Goal: Transaction & Acquisition: Subscribe to service/newsletter

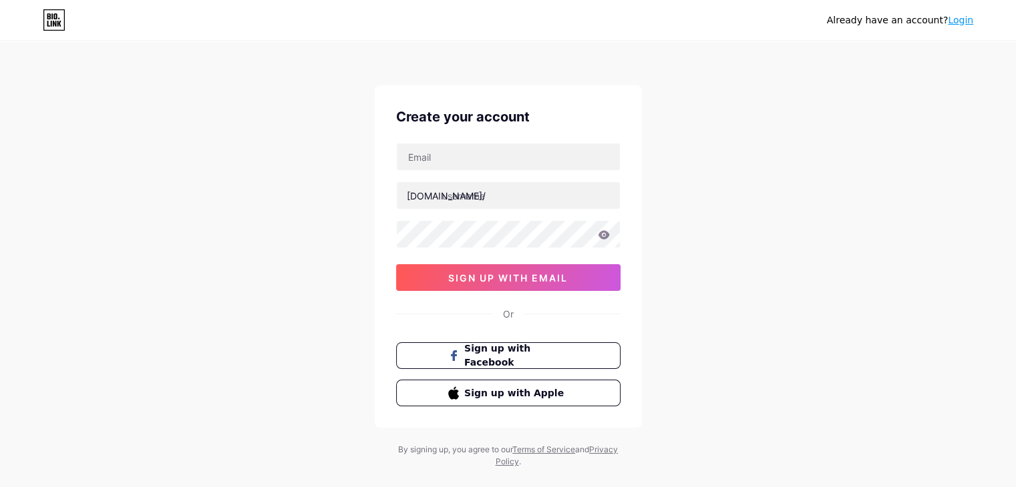
click at [546, 174] on div "bio.link/ sign up with email" at bounding box center [508, 217] width 224 height 148
click at [544, 161] on input "text" at bounding box center [508, 157] width 223 height 27
type input "[EMAIL_ADDRESS][DOMAIN_NAME]"
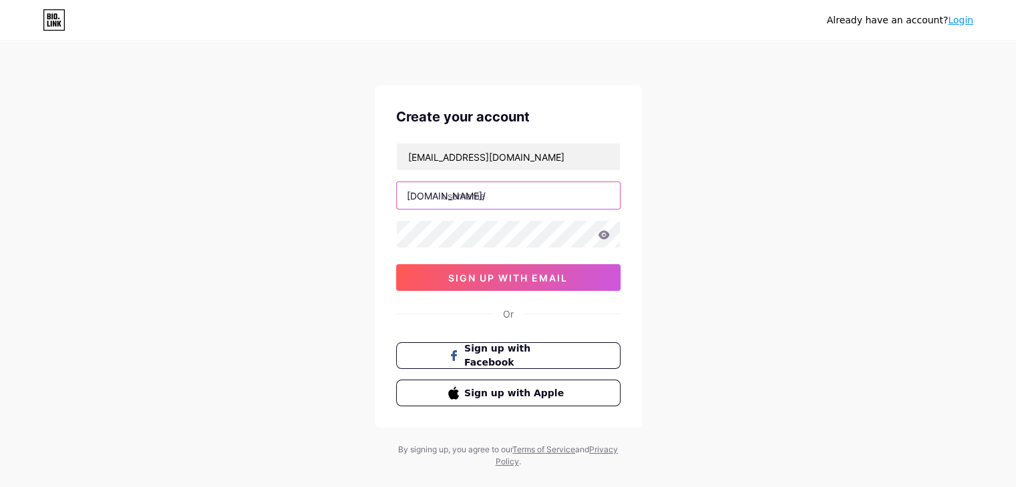
click at [481, 186] on input "text" at bounding box center [508, 195] width 223 height 27
type input "500bonus"
click at [598, 238] on icon at bounding box center [604, 234] width 12 height 9
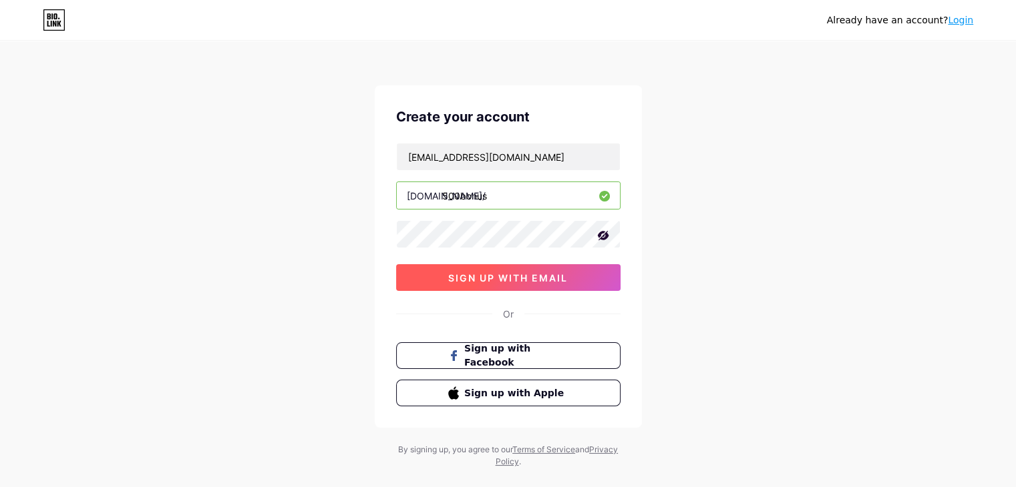
click at [591, 270] on button "sign up with email" at bounding box center [508, 277] width 224 height 27
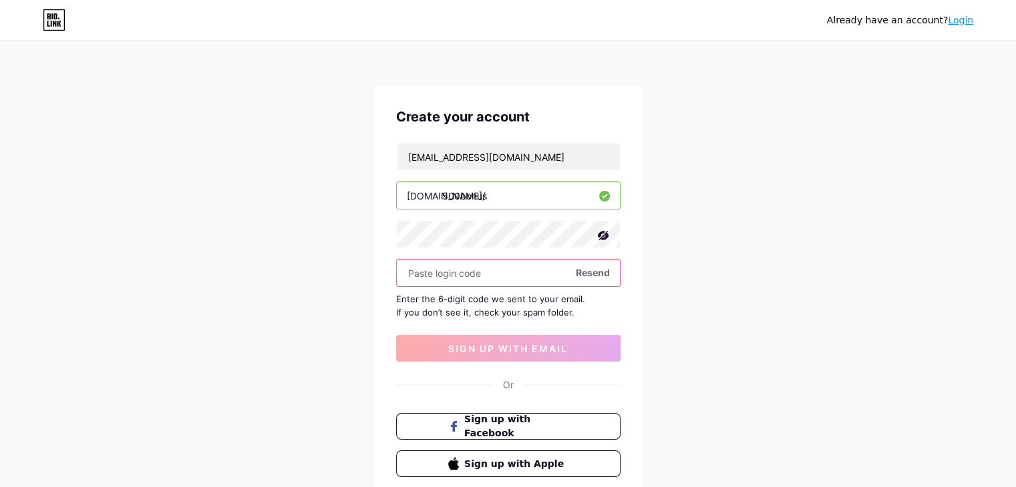
paste input "774487"
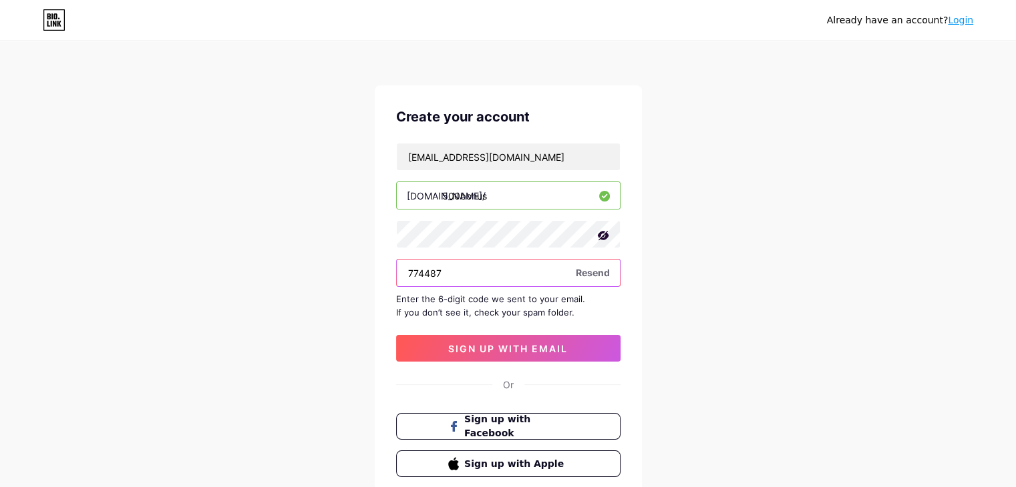
type input "774487"
click at [505, 363] on div "Create your account mojeflixyod109@seznam.cz bio.link/ 500bonus 774487 Resend E…" at bounding box center [508, 291] width 267 height 413
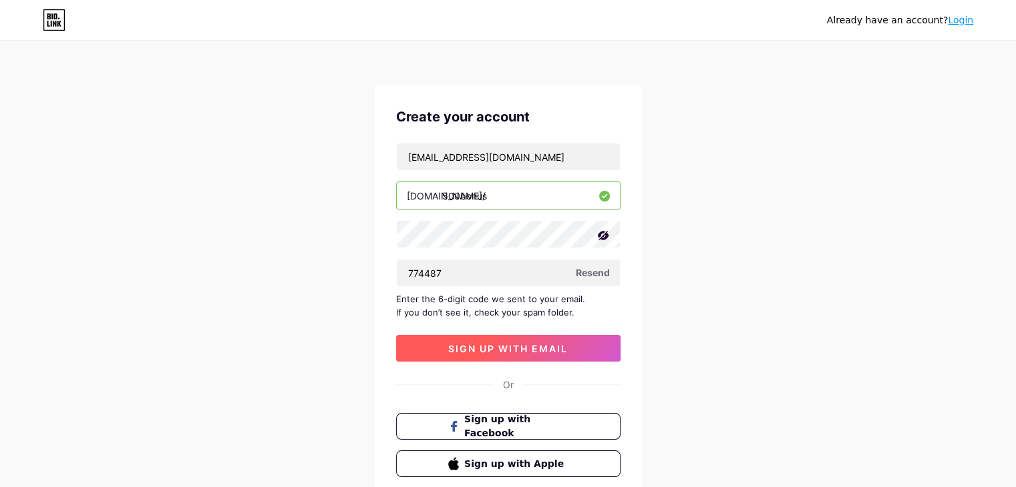
click at [509, 353] on span "sign up with email" at bounding box center [508, 348] width 120 height 11
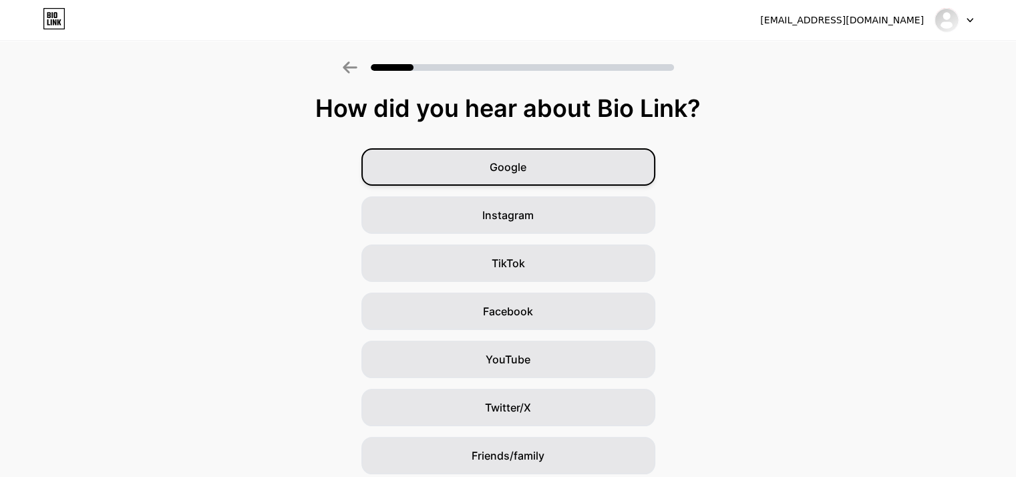
click at [534, 163] on div "Google" at bounding box center [508, 166] width 294 height 37
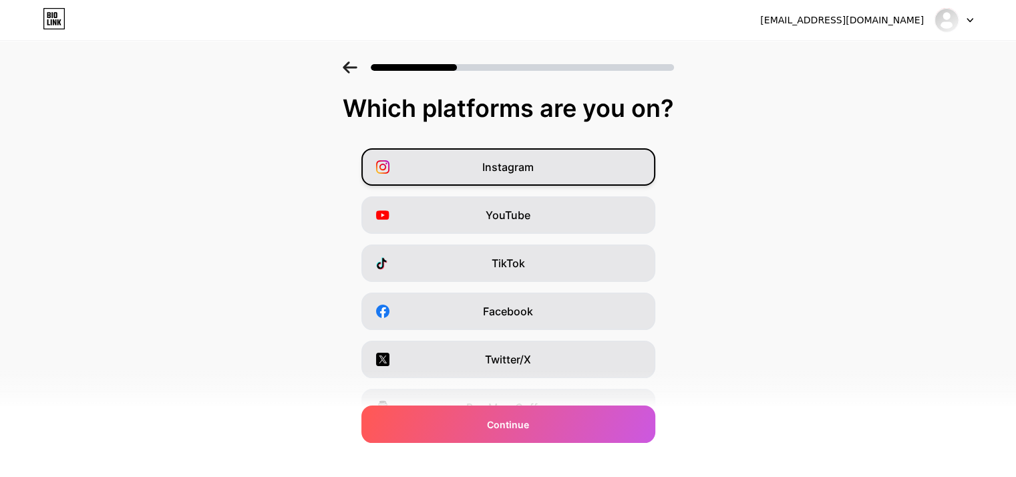
click at [550, 169] on div "Instagram" at bounding box center [508, 166] width 294 height 37
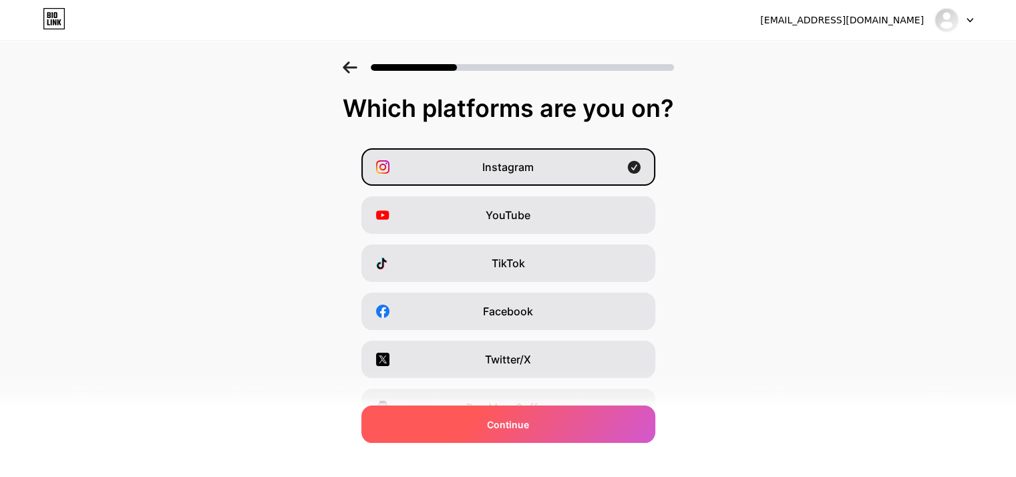
click at [538, 407] on div "Continue" at bounding box center [508, 423] width 294 height 37
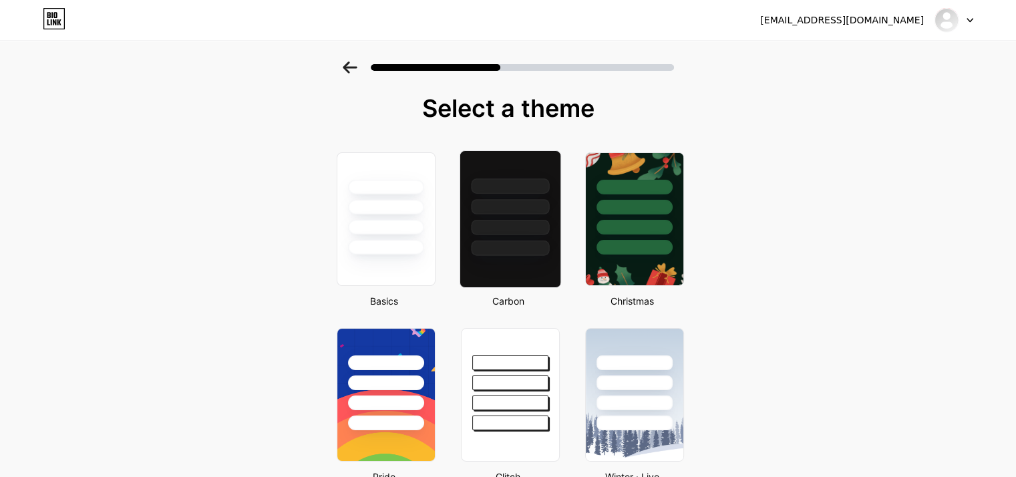
click at [501, 217] on div at bounding box center [509, 203] width 100 height 105
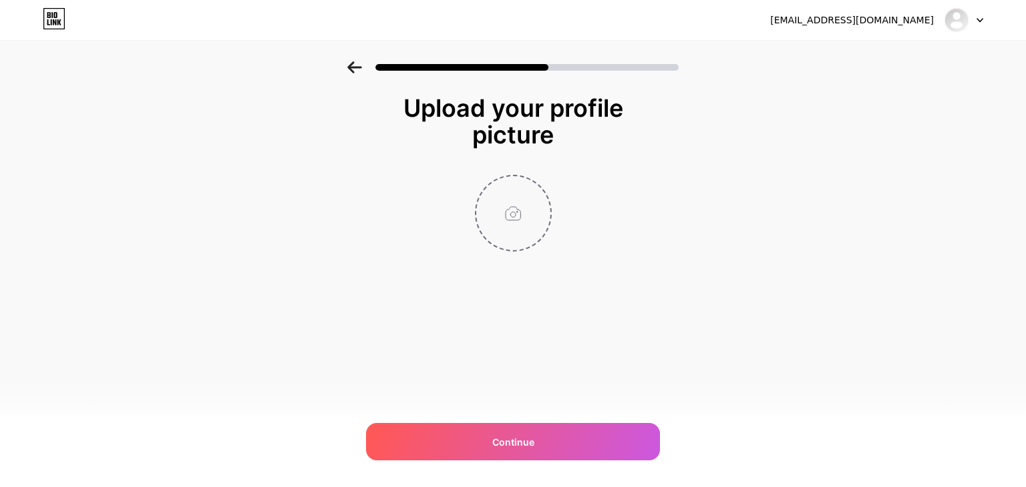
click at [534, 219] on input "file" at bounding box center [513, 213] width 74 height 74
click at [522, 192] on input "file" at bounding box center [513, 213] width 74 height 74
type input "C:\fakepath\5d2c2583-a779-4be2-b584-0c1f8b46956a.jpeg"
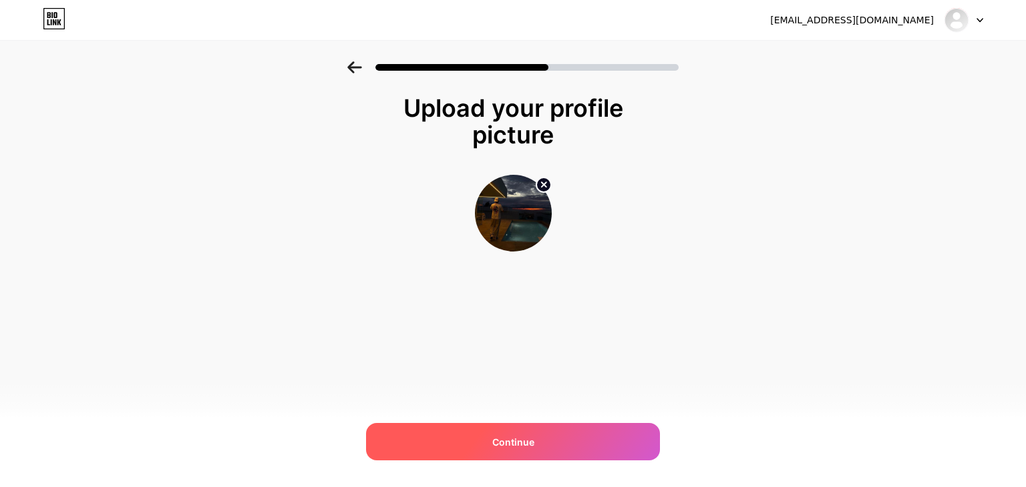
click at [556, 439] on div "Continue" at bounding box center [513, 441] width 294 height 37
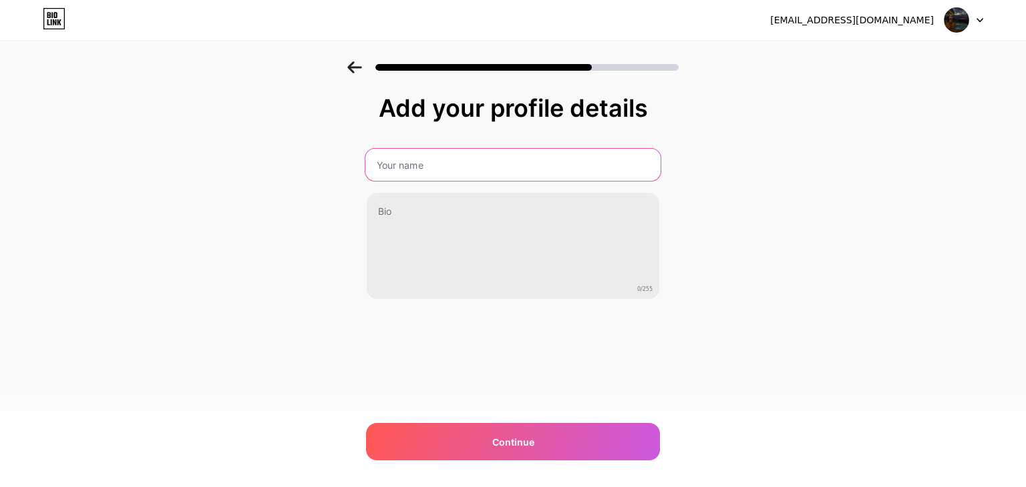
click at [494, 165] on input "text" at bounding box center [512, 165] width 295 height 32
drag, startPoint x: 494, startPoint y: 167, endPoint x: 318, endPoint y: 158, distance: 176.5
click at [318, 158] on div "Add your profile details Growth Academy 0/255 Continue Error" at bounding box center [513, 213] width 1026 height 305
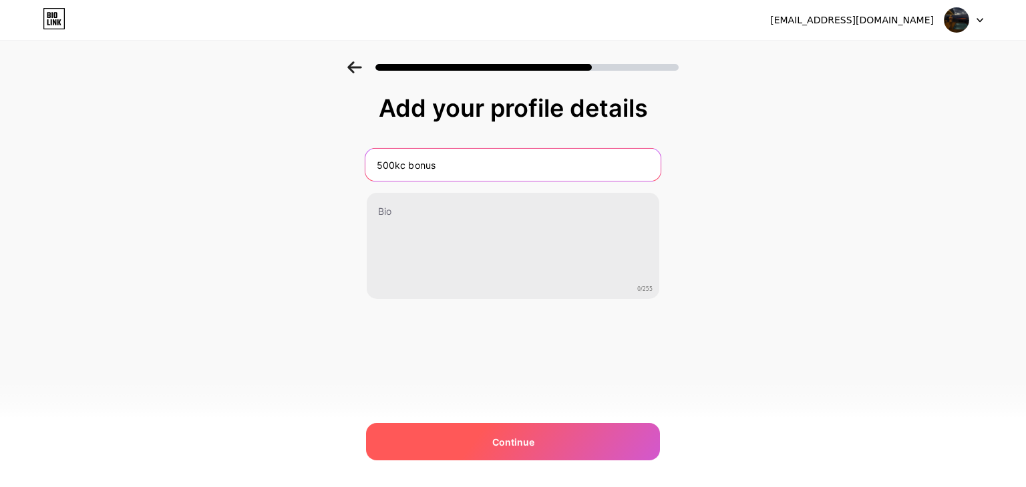
type input "500kc bonus"
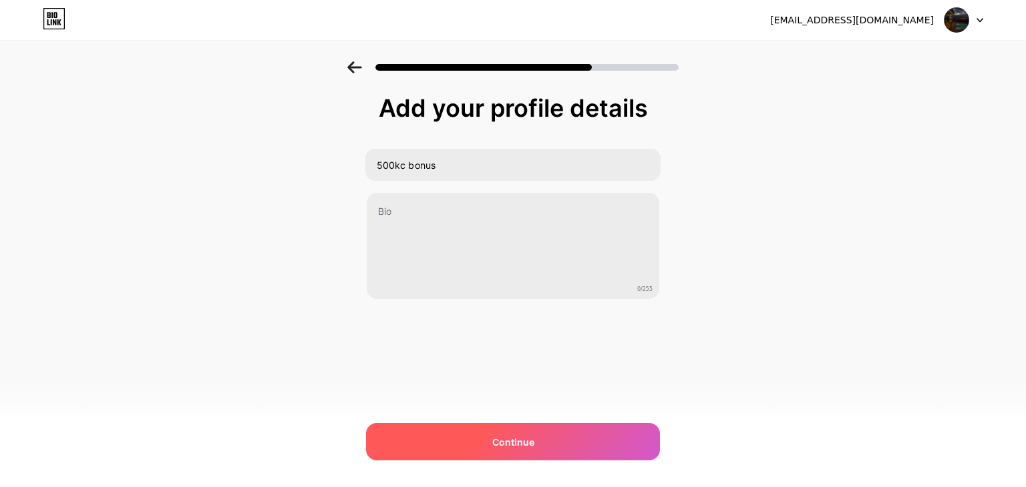
click at [554, 443] on div "Continue" at bounding box center [513, 441] width 294 height 37
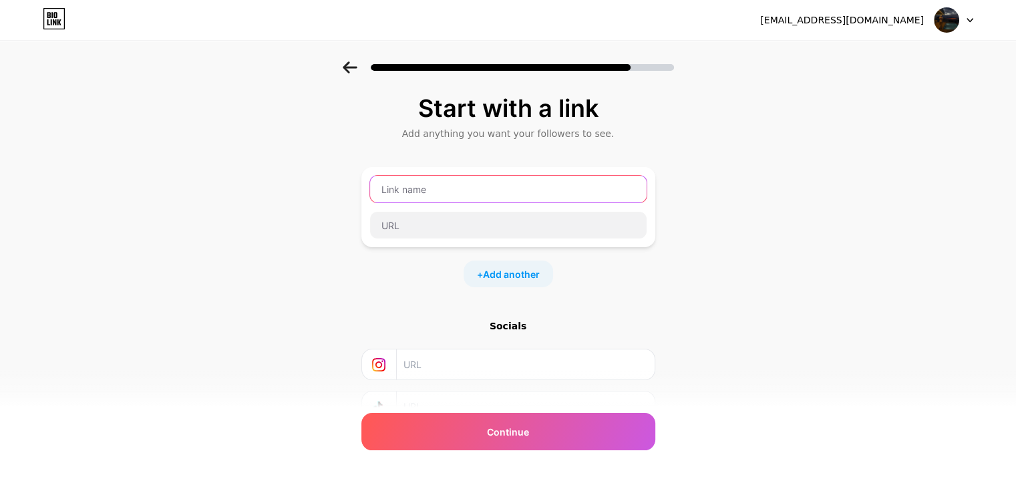
click at [509, 197] on input "text" at bounding box center [508, 189] width 276 height 27
type input "500kc bonus"
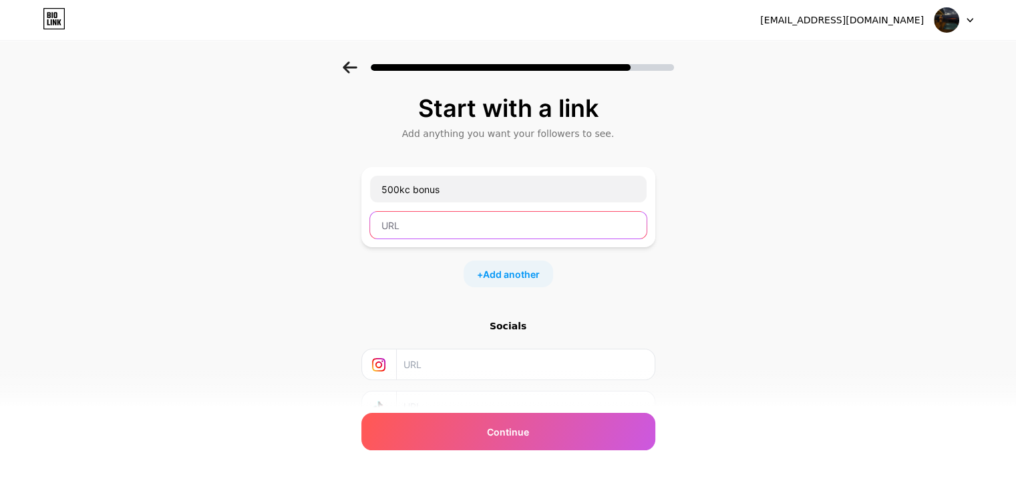
click at [517, 225] on input "text" at bounding box center [508, 225] width 276 height 27
paste input "https://www.airbank.cz/pozvani-pratel?referrer=n6v8v6"
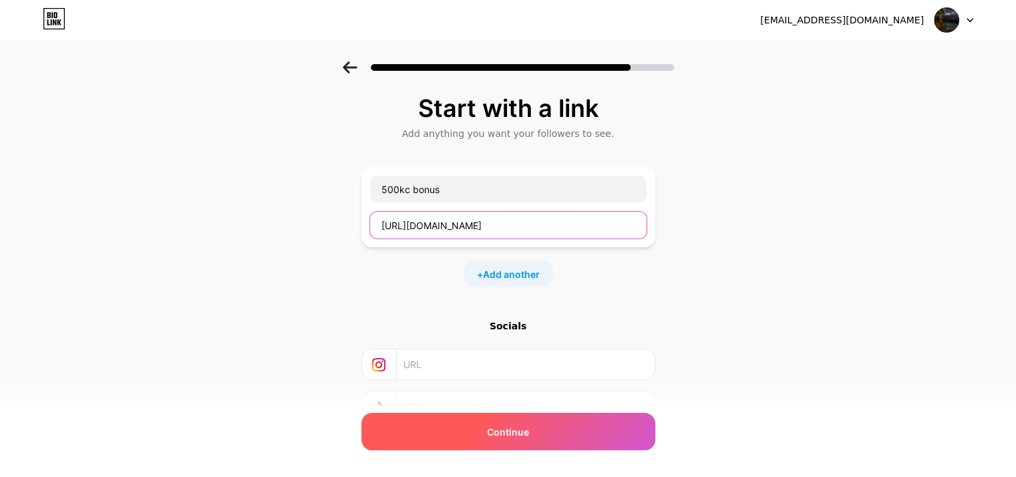
type input "https://www.airbank.cz/pozvani-pratel?referrer=n6v8v6"
click at [492, 423] on div "Continue" at bounding box center [508, 431] width 294 height 37
click at [491, 417] on div "Continue" at bounding box center [508, 431] width 294 height 37
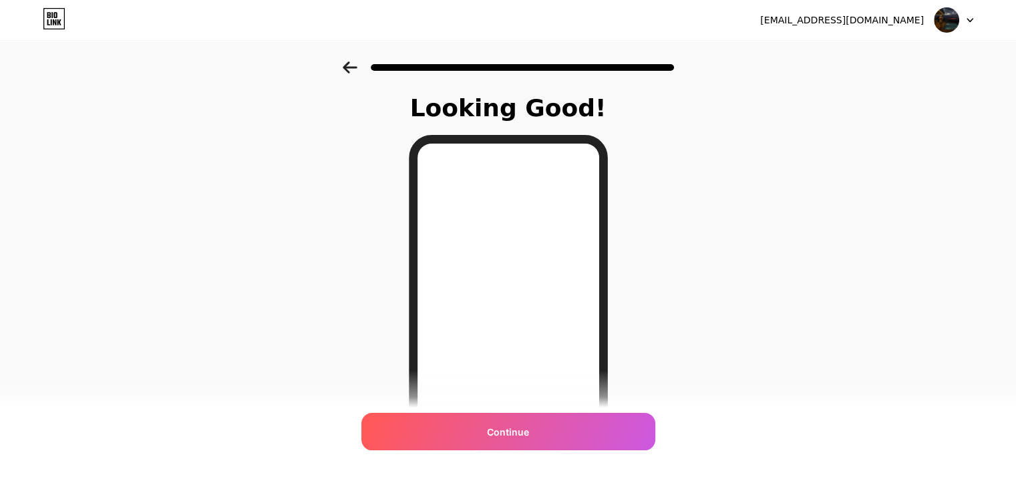
click at [351, 61] on icon at bounding box center [350, 67] width 15 height 12
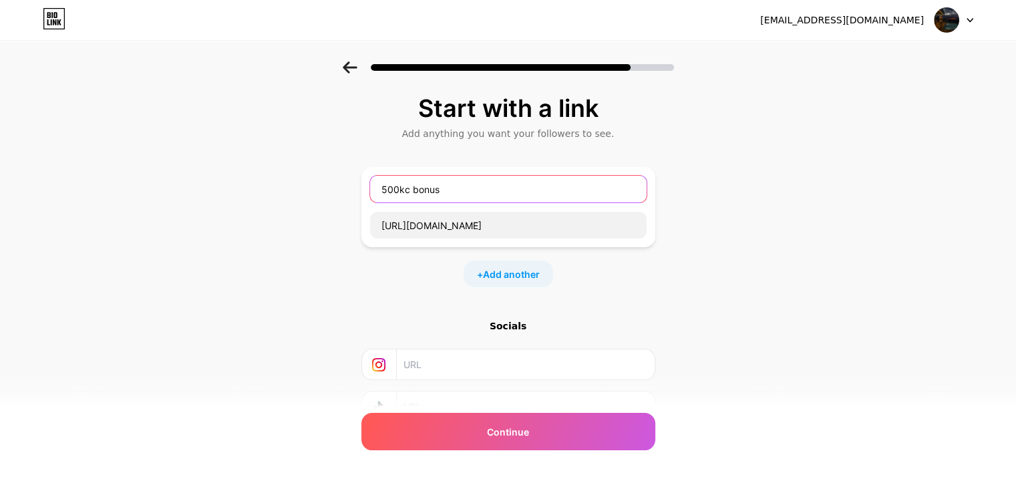
drag, startPoint x: 469, startPoint y: 198, endPoint x: 327, endPoint y: 192, distance: 143.1
click at [331, 192] on div "Start with a link Add anything you want your followers to see. 500kc bonus http…" at bounding box center [508, 295] width 1016 height 469
type input "r"
paste input "📲"
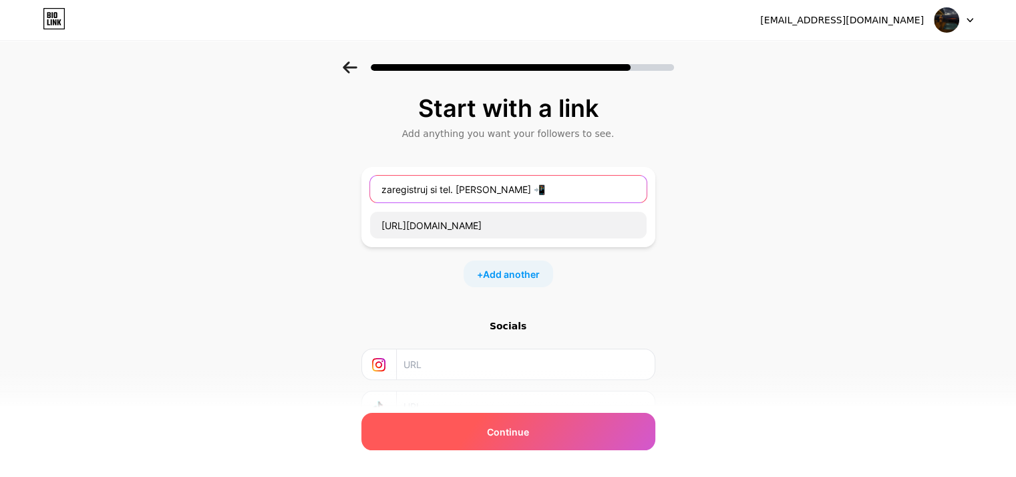
type input "zaregistruj si tel. číslo 📲"
click at [507, 423] on div "Continue" at bounding box center [508, 431] width 294 height 37
click at [542, 436] on div "Continue" at bounding box center [508, 431] width 294 height 37
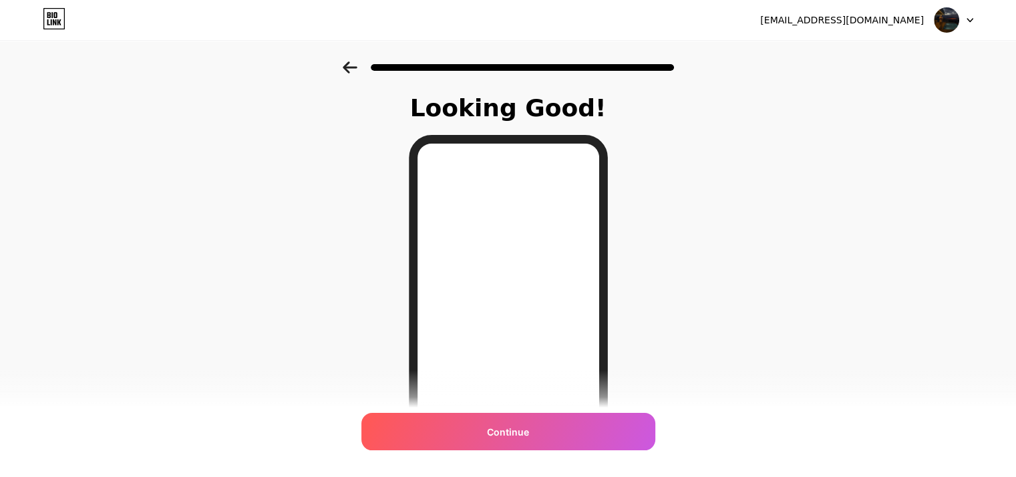
click at [353, 55] on div at bounding box center [508, 63] width 1016 height 47
click at [353, 61] on icon at bounding box center [350, 67] width 15 height 12
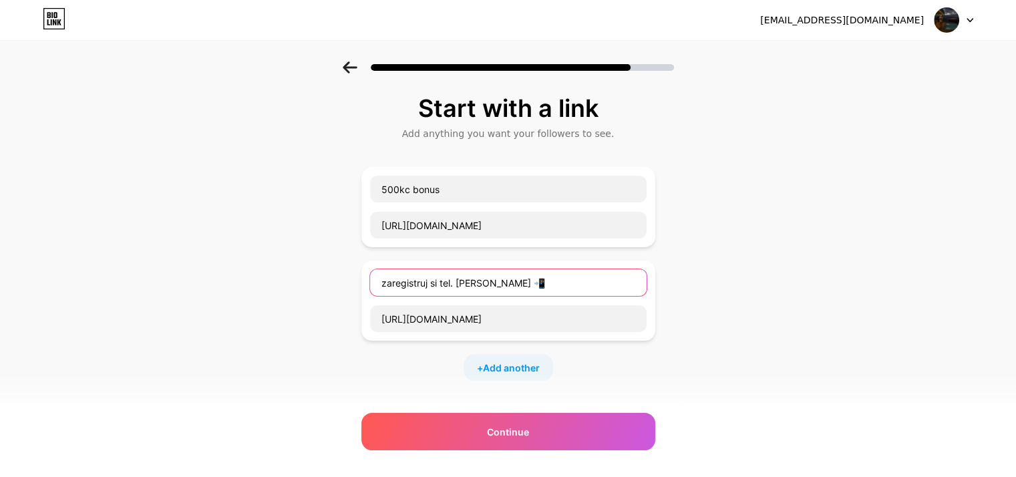
drag, startPoint x: 522, startPoint y: 279, endPoint x: 358, endPoint y: 276, distance: 163.6
click at [358, 276] on div "Start with a link Add anything you want your followers to see. 500kc bonus http…" at bounding box center [508, 342] width 1016 height 563
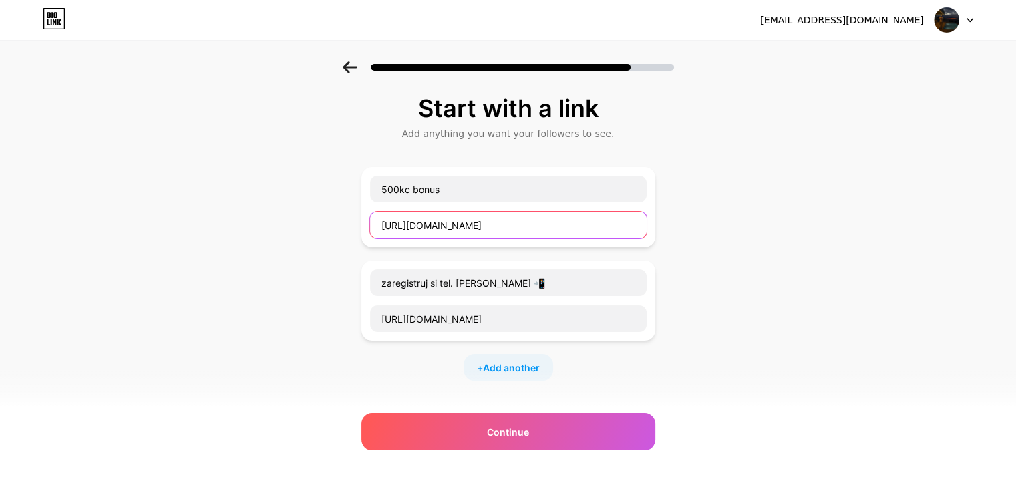
click at [545, 231] on input "https://www.airbank.cz/pozvani-pratel?referrer=n6v8v6" at bounding box center [508, 225] width 276 height 27
click at [546, 229] on input "https://www.airbank.cz/pozvani-pratel?referrer=n6v8v6" at bounding box center [508, 225] width 276 height 27
click at [558, 222] on input "https://www.airbank.cz/pozvani-pratel?referrer=n6v8v6" at bounding box center [508, 225] width 276 height 27
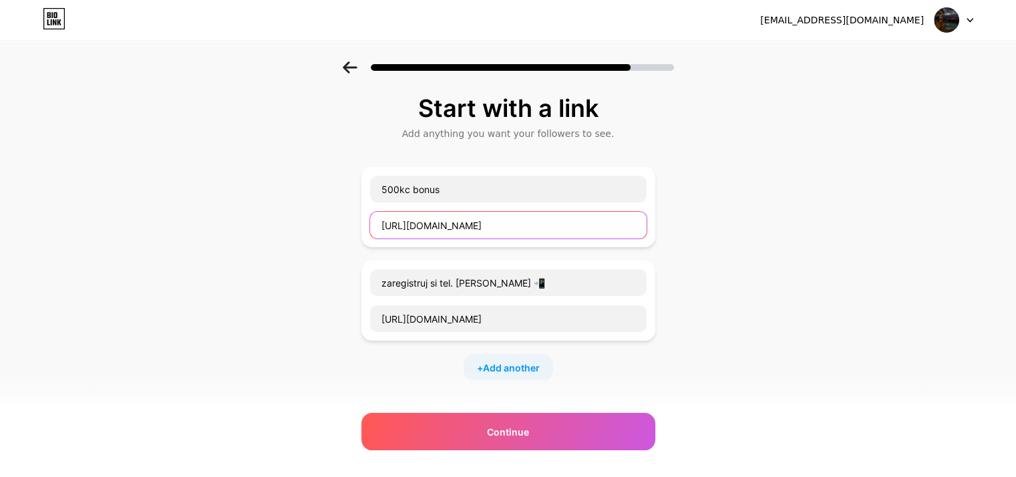
click at [558, 222] on input "https://www.airbank.cz/pozvani-pratel?referrer=n6v8v6" at bounding box center [508, 225] width 276 height 27
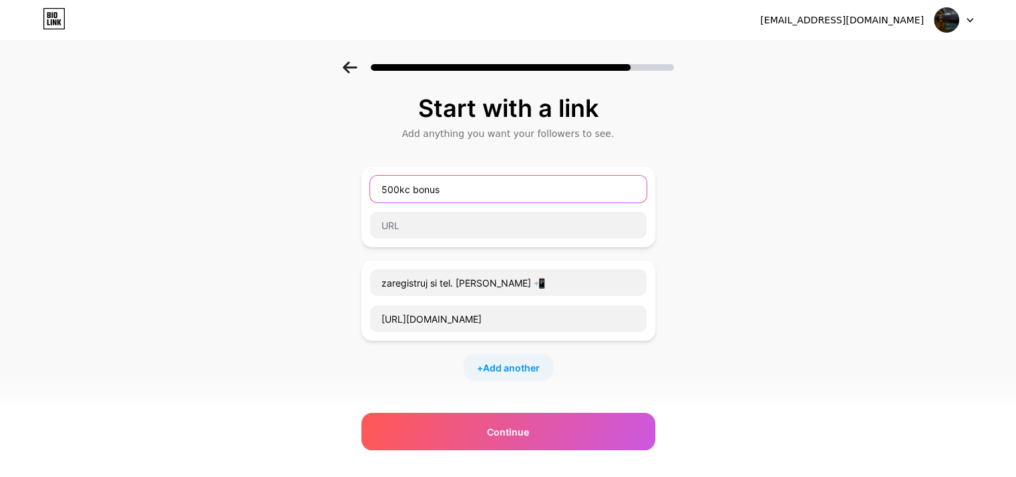
drag, startPoint x: 529, startPoint y: 197, endPoint x: 335, endPoint y: 191, distance: 194.4
click at [335, 191] on div "Start with a link Add anything you want your followers to see. 500kc bonus zare…" at bounding box center [508, 342] width 1016 height 563
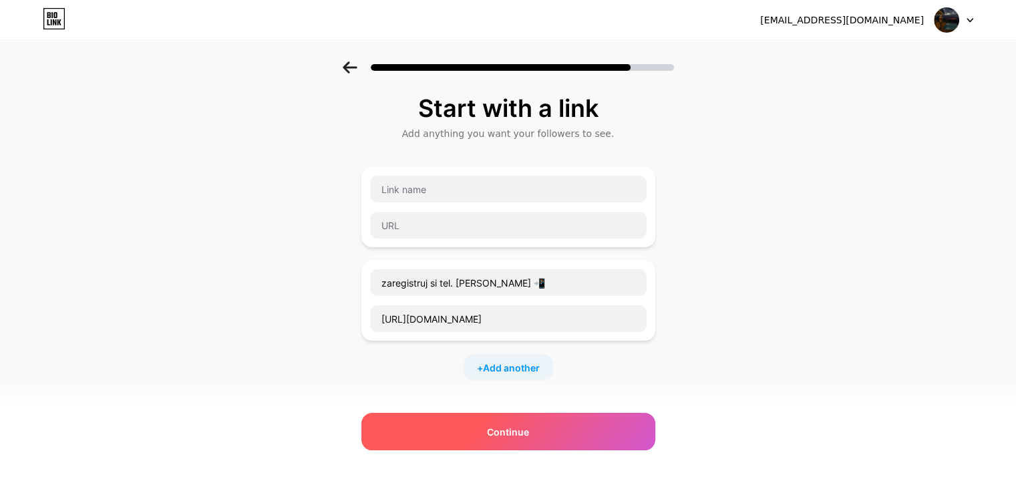
click at [521, 433] on span "Continue" at bounding box center [508, 432] width 42 height 14
click at [524, 430] on span "Continue" at bounding box center [508, 432] width 42 height 14
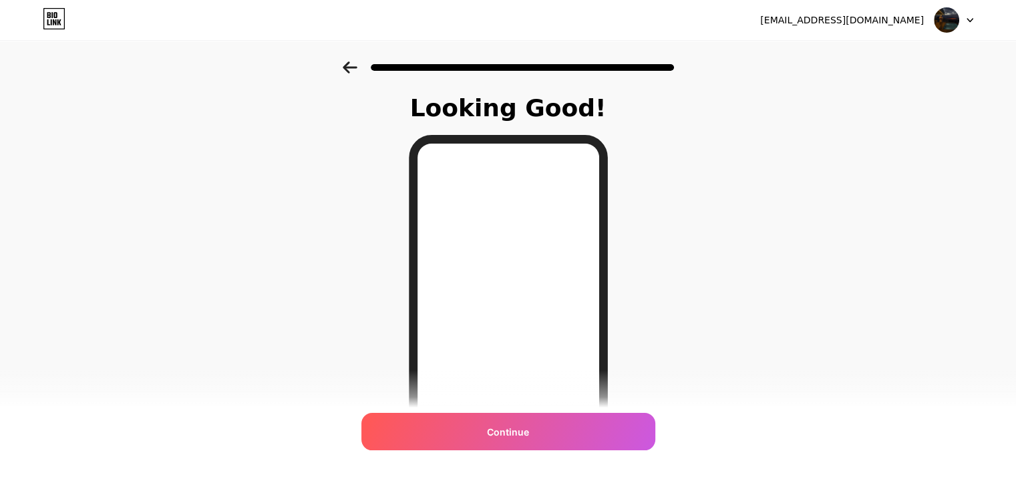
click at [347, 49] on div at bounding box center [508, 63] width 1016 height 47
click at [350, 67] on icon at bounding box center [350, 67] width 14 height 12
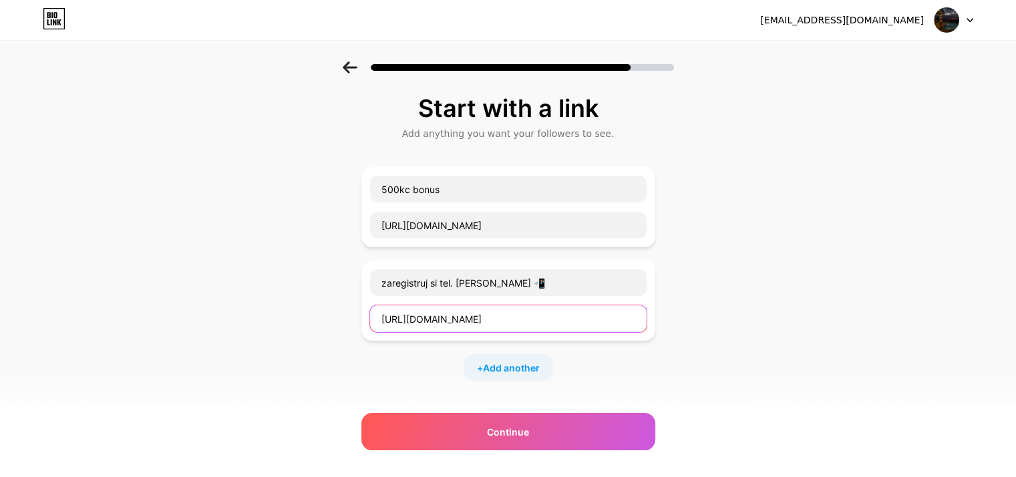
click at [576, 307] on input "https://www.airbank.cz/pozvani-pratel?referrer=n6v8v6" at bounding box center [508, 318] width 276 height 27
click at [576, 308] on input "https://www.airbank.cz/pozvani-pratel?referrer=n6v8v6" at bounding box center [508, 318] width 276 height 27
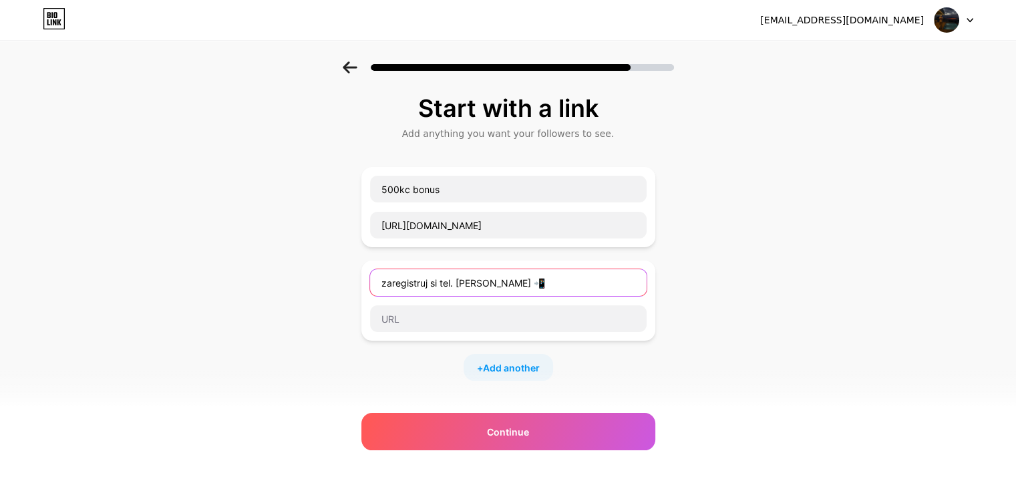
drag, startPoint x: 544, startPoint y: 279, endPoint x: 271, endPoint y: 265, distance: 272.8
click at [271, 265] on div "Start with a link Add anything you want your followers to see. 500kc bonus http…" at bounding box center [508, 342] width 1016 height 563
click at [364, 112] on div "Start with a link Add anything you want your followers to see. 500kc bonus http…" at bounding box center [508, 342] width 1016 height 563
click at [351, 57] on div at bounding box center [508, 63] width 1016 height 47
click at [355, 67] on icon at bounding box center [350, 67] width 14 height 12
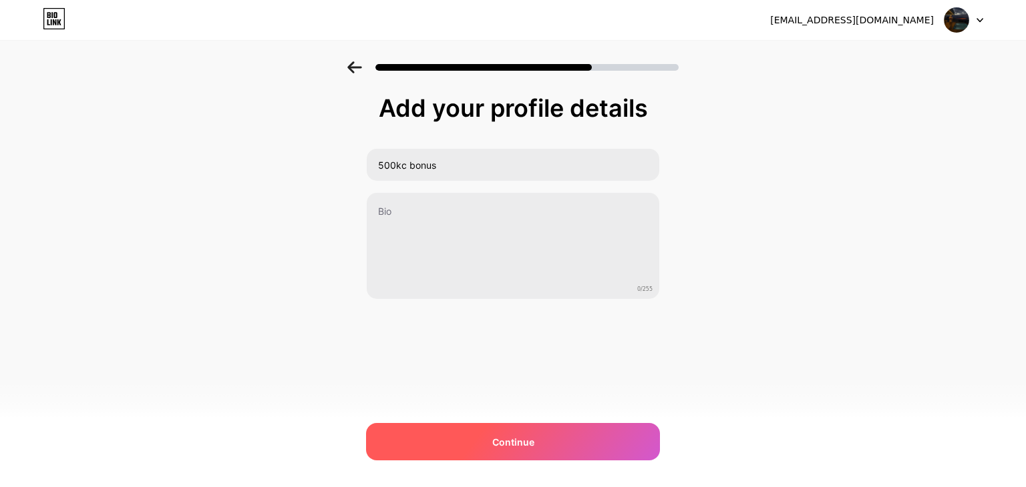
click at [503, 436] on span "Continue" at bounding box center [513, 442] width 42 height 14
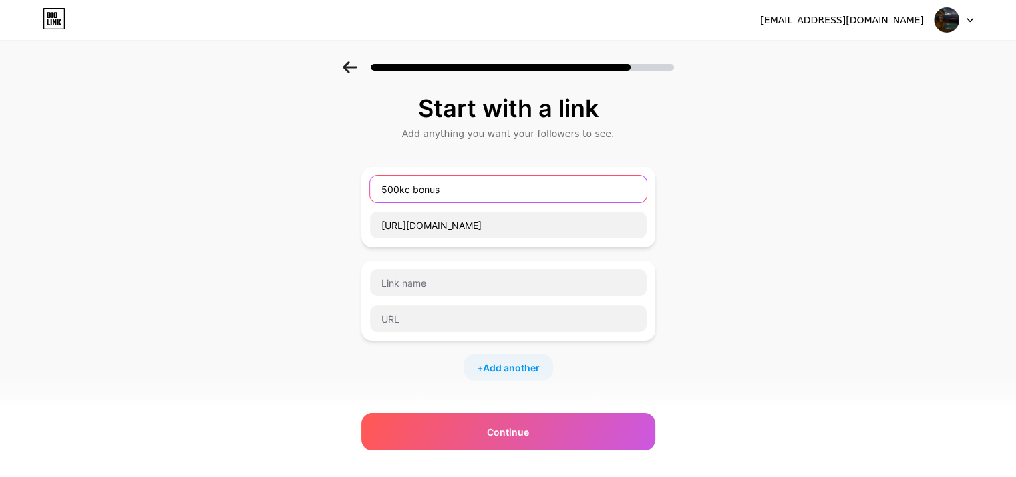
drag, startPoint x: 473, startPoint y: 190, endPoint x: 334, endPoint y: 184, distance: 139.1
click at [334, 184] on div "Start with a link Add anything you want your followers to see. 500kc bonus http…" at bounding box center [508, 342] width 1016 height 563
paste input "📲"
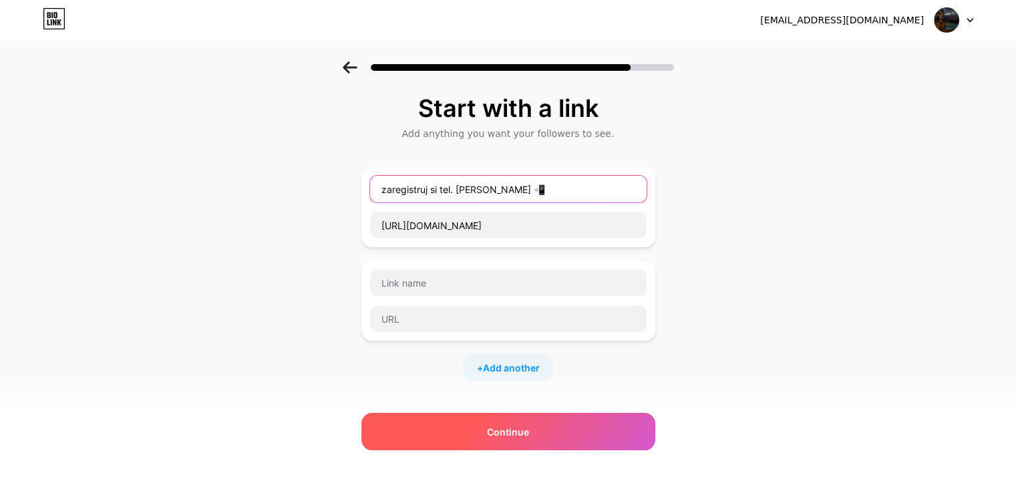
type input "zaregistruj si tel. číslo 📲"
click at [491, 430] on div "Continue" at bounding box center [508, 431] width 294 height 37
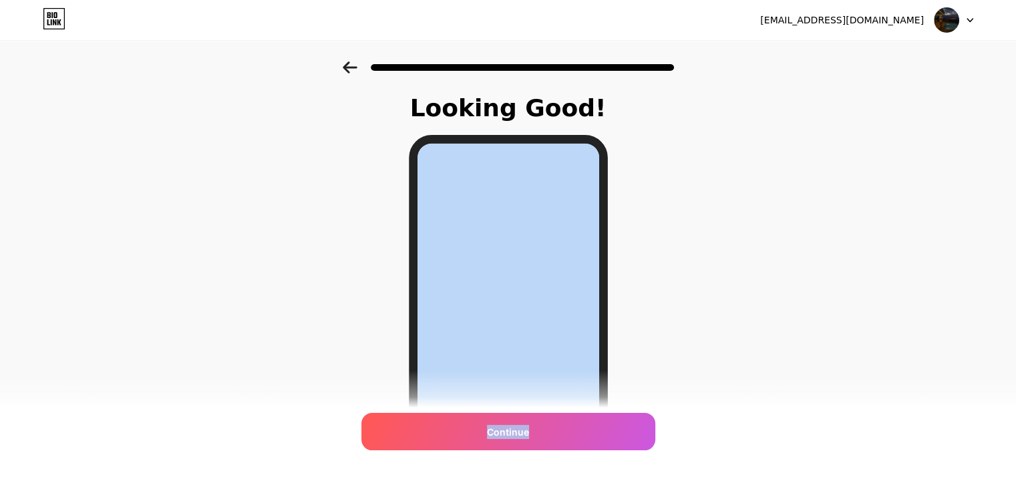
click at [759, 260] on div "Looking Good! Continue" at bounding box center [508, 339] width 1016 height 556
click at [737, 296] on div "Looking Good! Continue" at bounding box center [508, 339] width 1016 height 556
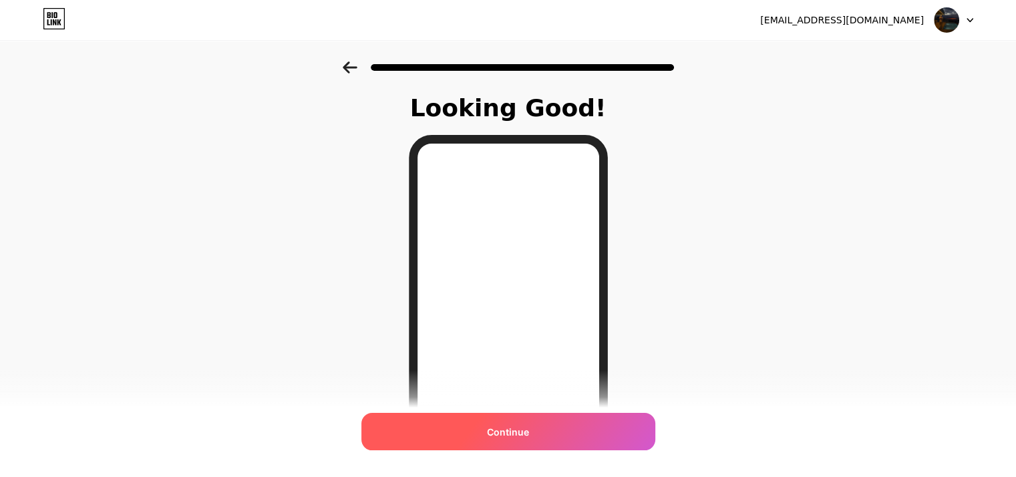
click at [553, 425] on div "Continue" at bounding box center [508, 431] width 294 height 37
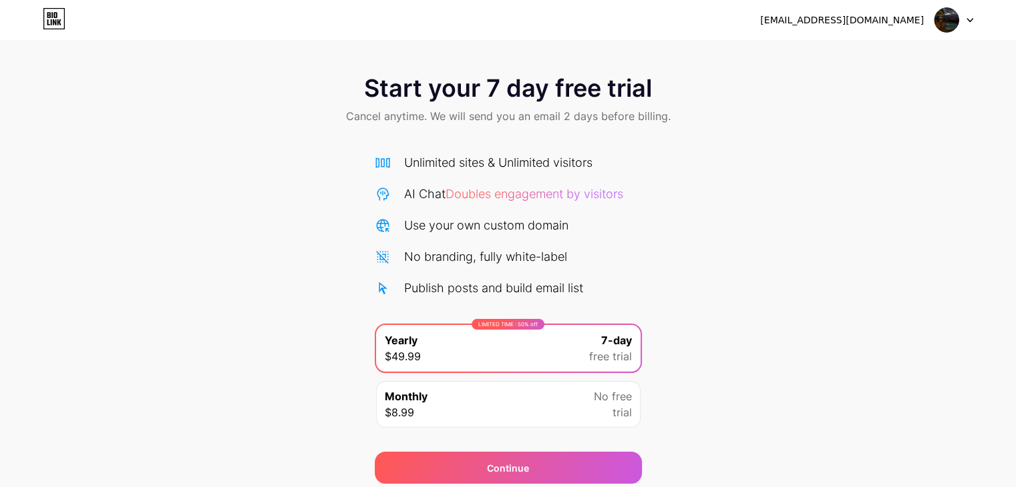
scroll to position [49, 0]
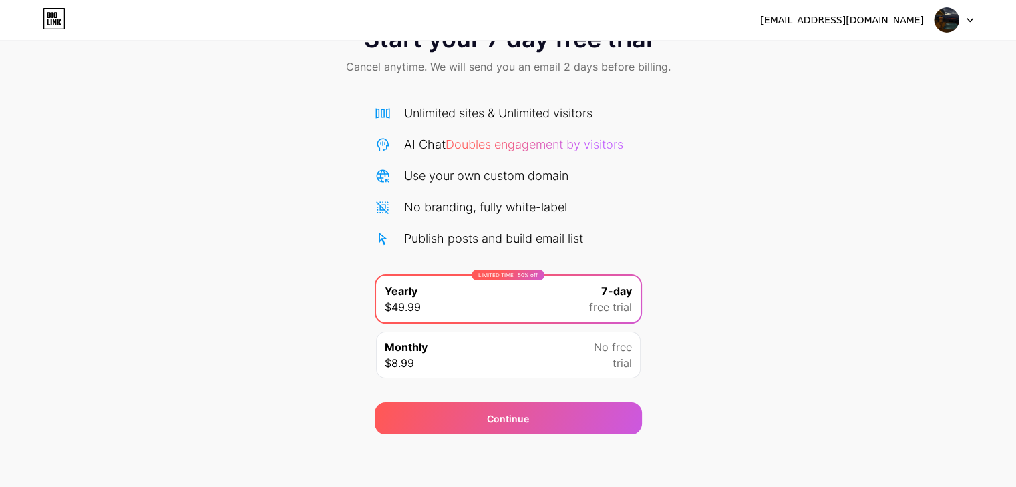
click at [578, 375] on div "Monthly $8.99 No free trial" at bounding box center [508, 355] width 264 height 47
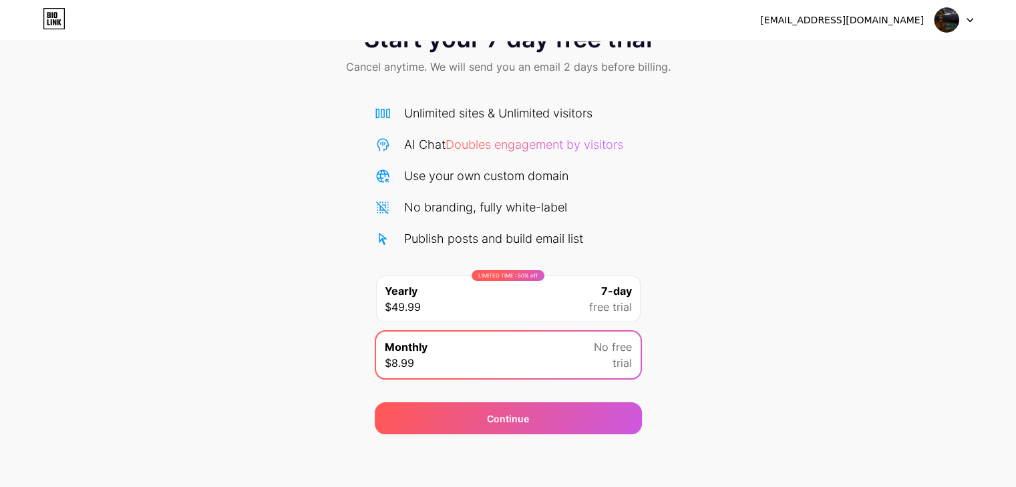
click at [609, 292] on span "7-day" at bounding box center [616, 291] width 31 height 16
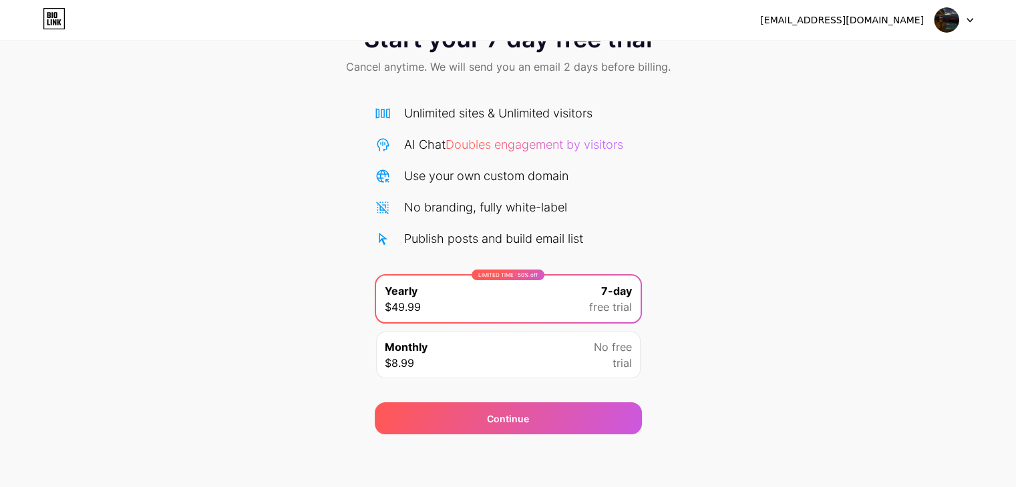
scroll to position [0, 0]
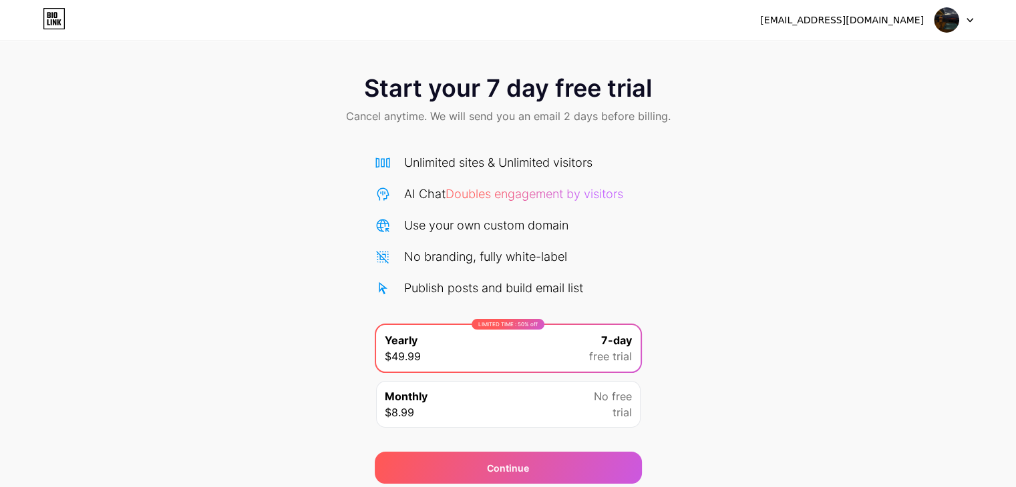
click at [916, 22] on div "[EMAIL_ADDRESS][DOMAIN_NAME]" at bounding box center [842, 20] width 164 height 14
click at [970, 16] on div at bounding box center [953, 20] width 39 height 24
click at [833, 163] on div "Start your 7 day free trial Cancel anytime. We will send you an email 2 days be…" at bounding box center [508, 272] width 1016 height 423
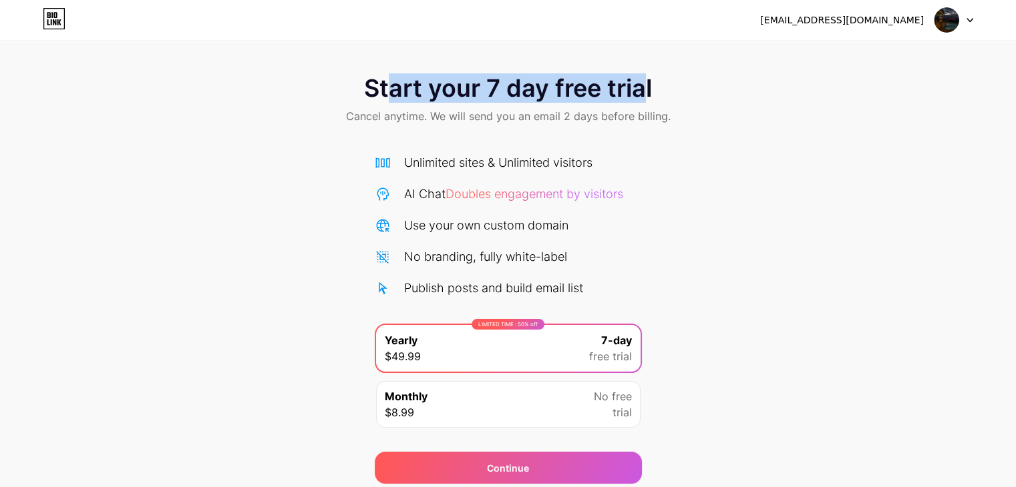
drag, startPoint x: 390, startPoint y: 89, endPoint x: 647, endPoint y: 86, distance: 257.1
click at [646, 86] on span "Start your 7 day free trial" at bounding box center [508, 88] width 288 height 27
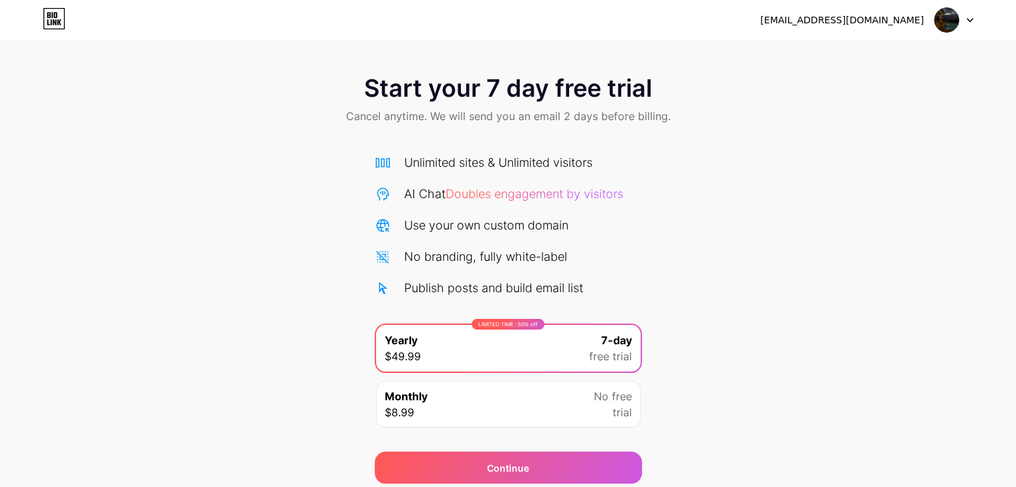
click at [653, 112] on span "Cancel anytime. We will send you an email 2 days before billing." at bounding box center [508, 116] width 325 height 16
click at [59, 17] on icon at bounding box center [54, 18] width 23 height 21
